Goal: Information Seeking & Learning: Stay updated

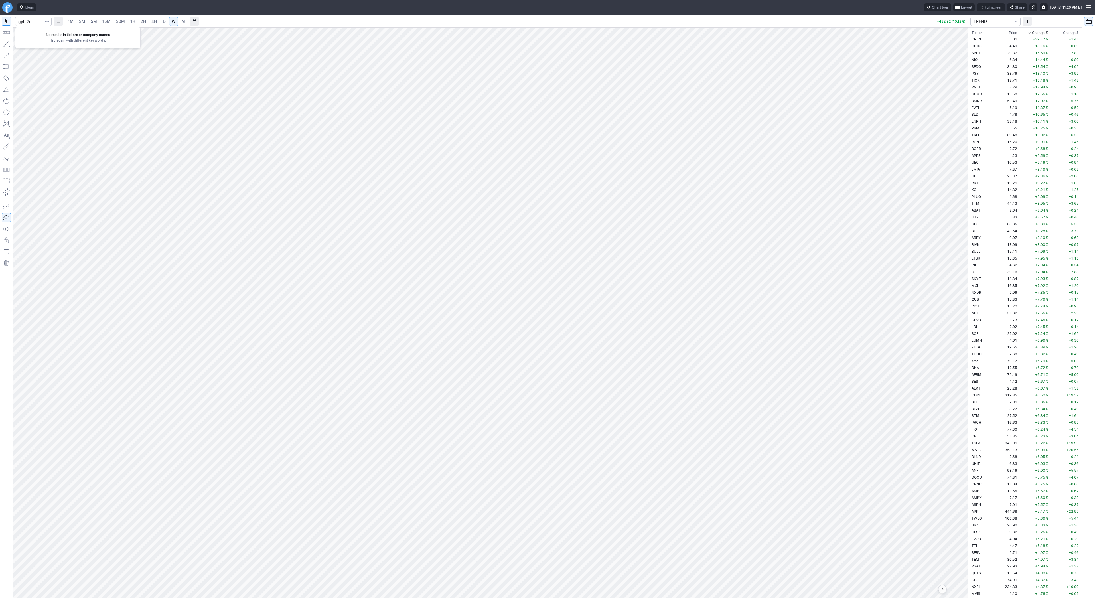
scroll to position [171, 0]
